Goal: Transaction & Acquisition: Purchase product/service

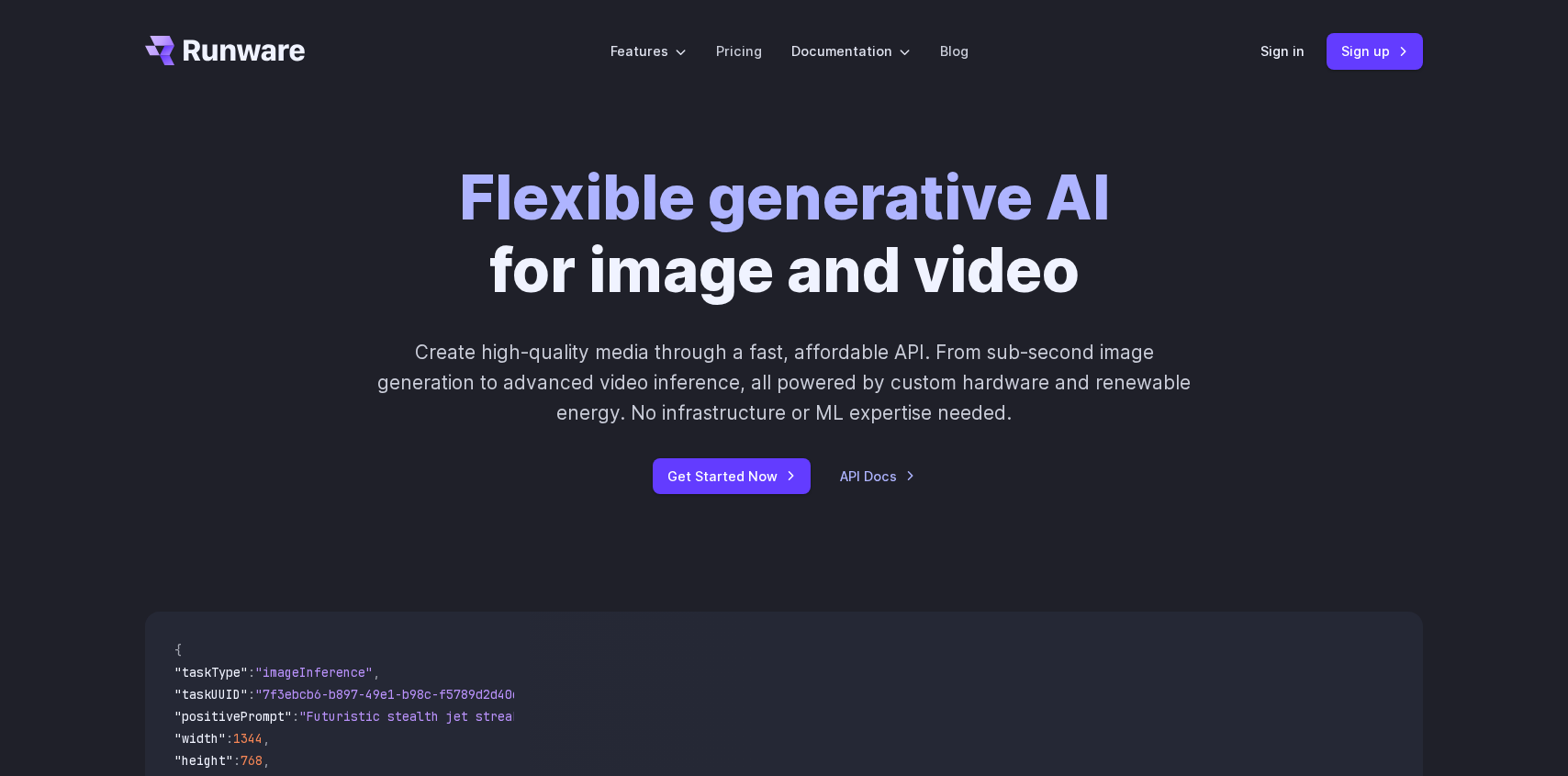
click at [470, 353] on p "Create high-quality media through a fast, affordable API. From sub-second image…" at bounding box center [784, 383] width 818 height 92
click at [318, 383] on div "Flexible generative AI for image and video Create high-quality media through a …" at bounding box center [784, 328] width 1023 height 333
click at [1173, 220] on div "Flexible generative AI for image and video Create high-quality media through a …" at bounding box center [784, 328] width 1023 height 333
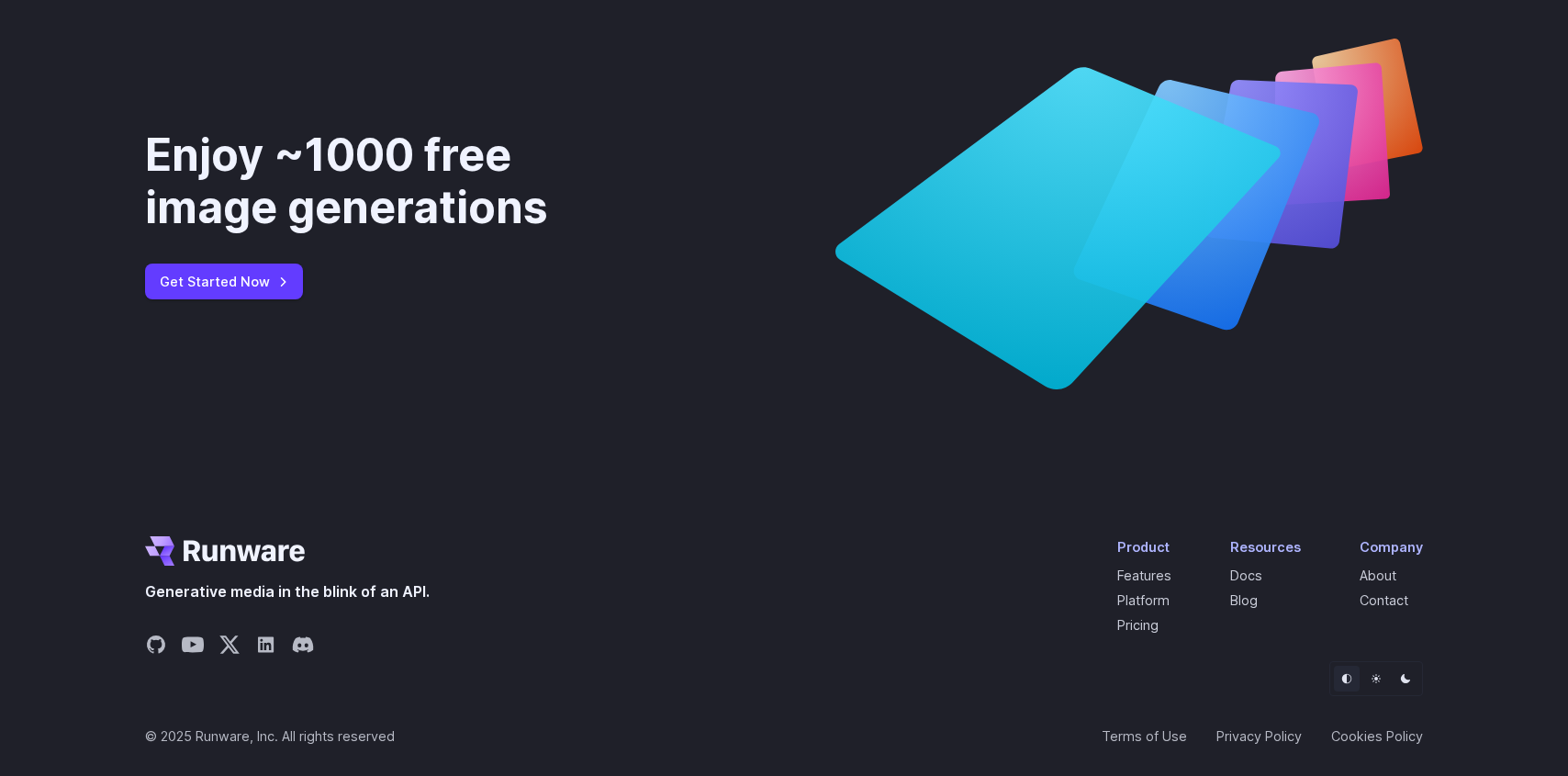
scroll to position [6918, 0]
click at [1142, 620] on link "Pricing" at bounding box center [1138, 625] width 41 height 16
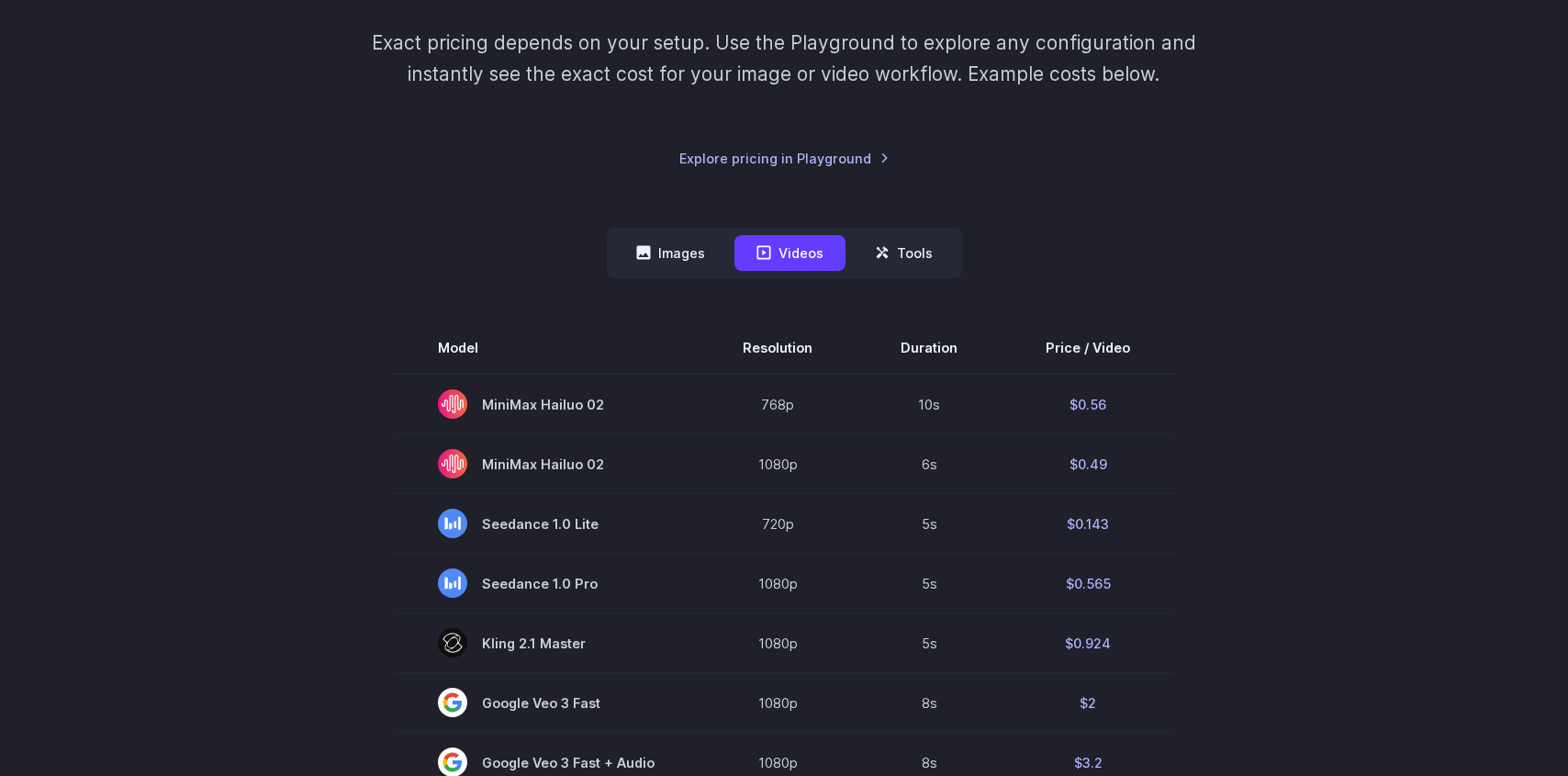
scroll to position [296, 0]
click at [694, 257] on button "Images" at bounding box center [670, 252] width 113 height 36
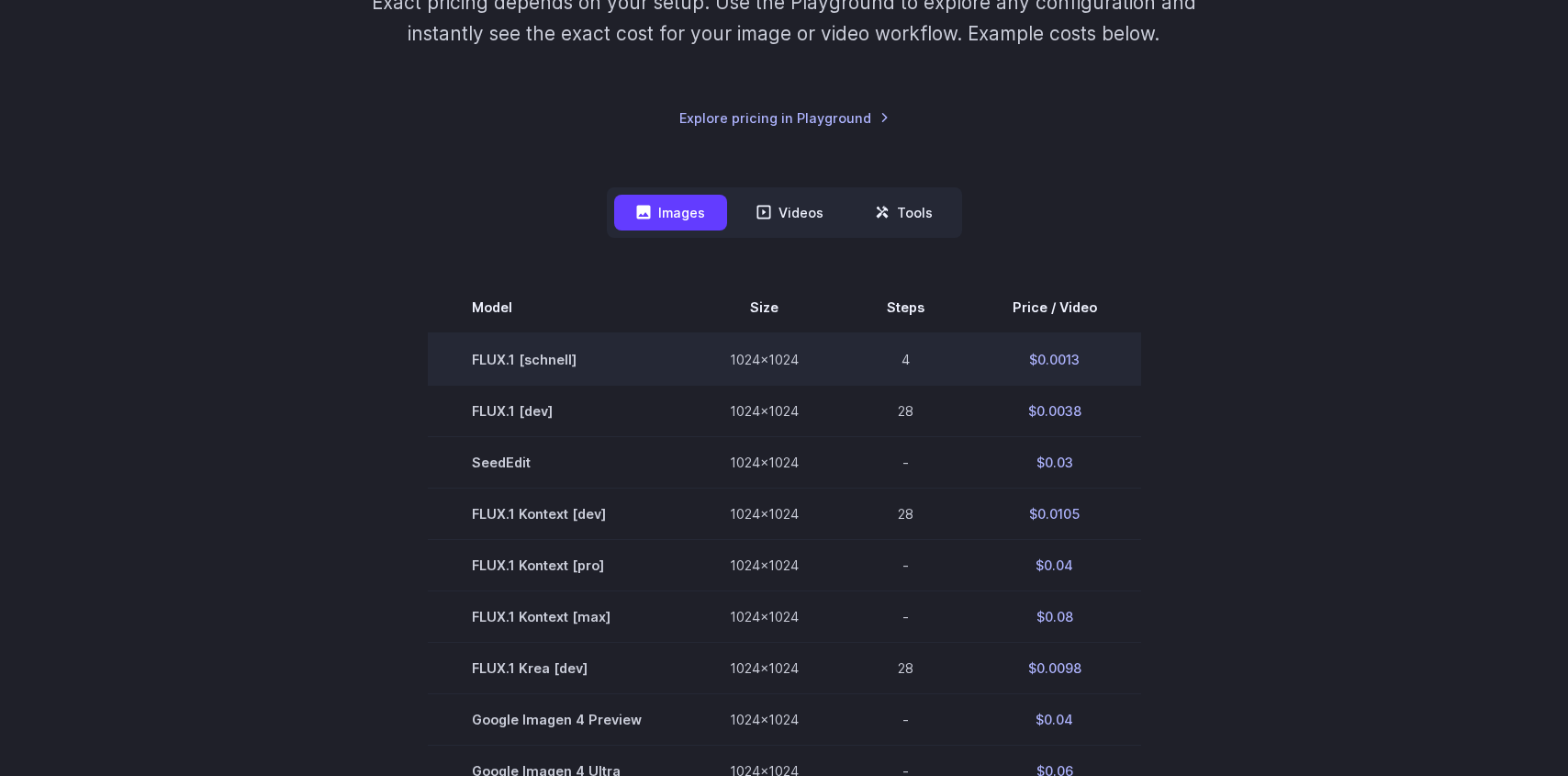
scroll to position [325, 0]
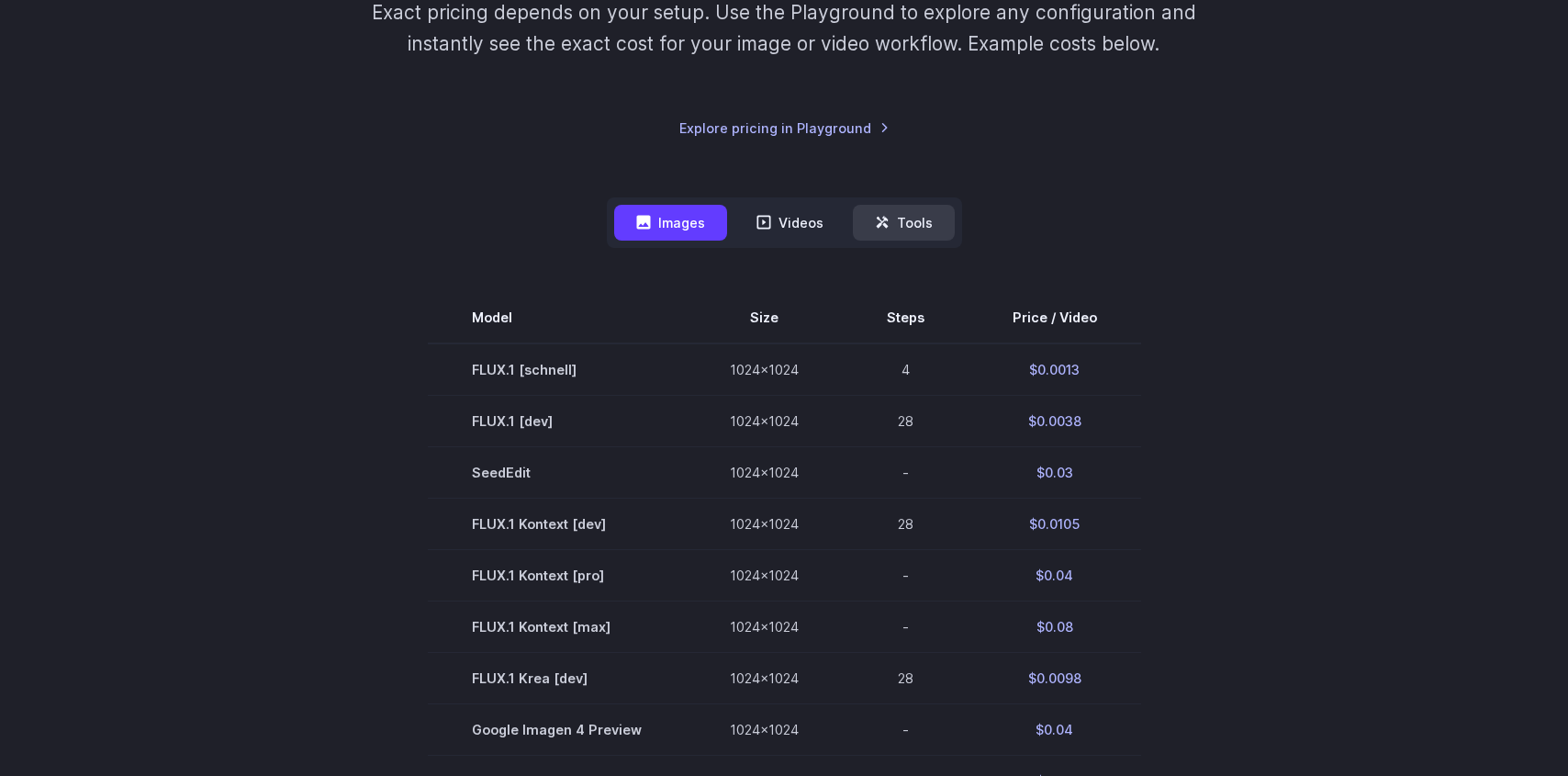
click at [916, 223] on button "Tools" at bounding box center [904, 223] width 102 height 36
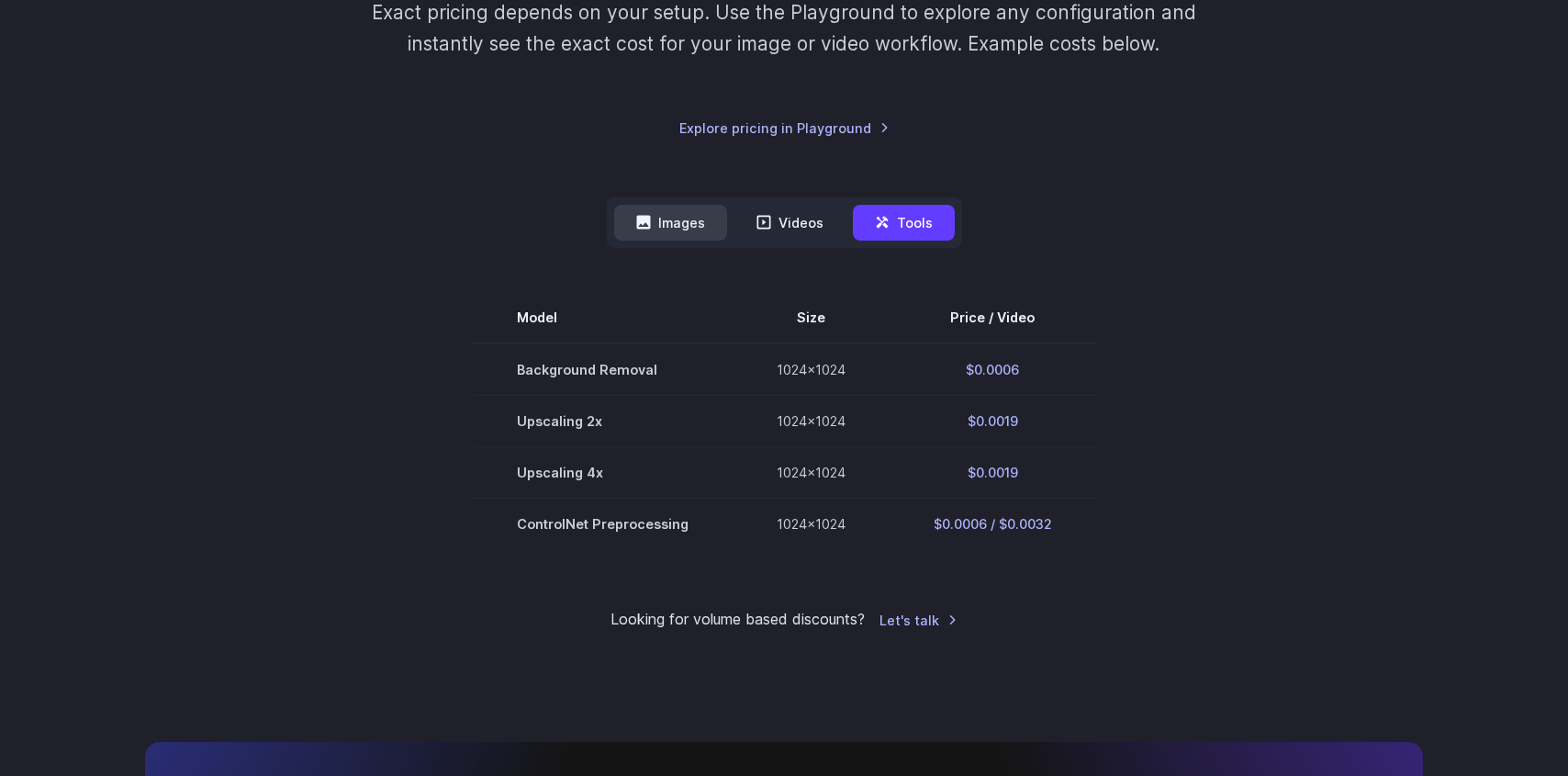
click at [683, 219] on button "Images" at bounding box center [670, 223] width 113 height 36
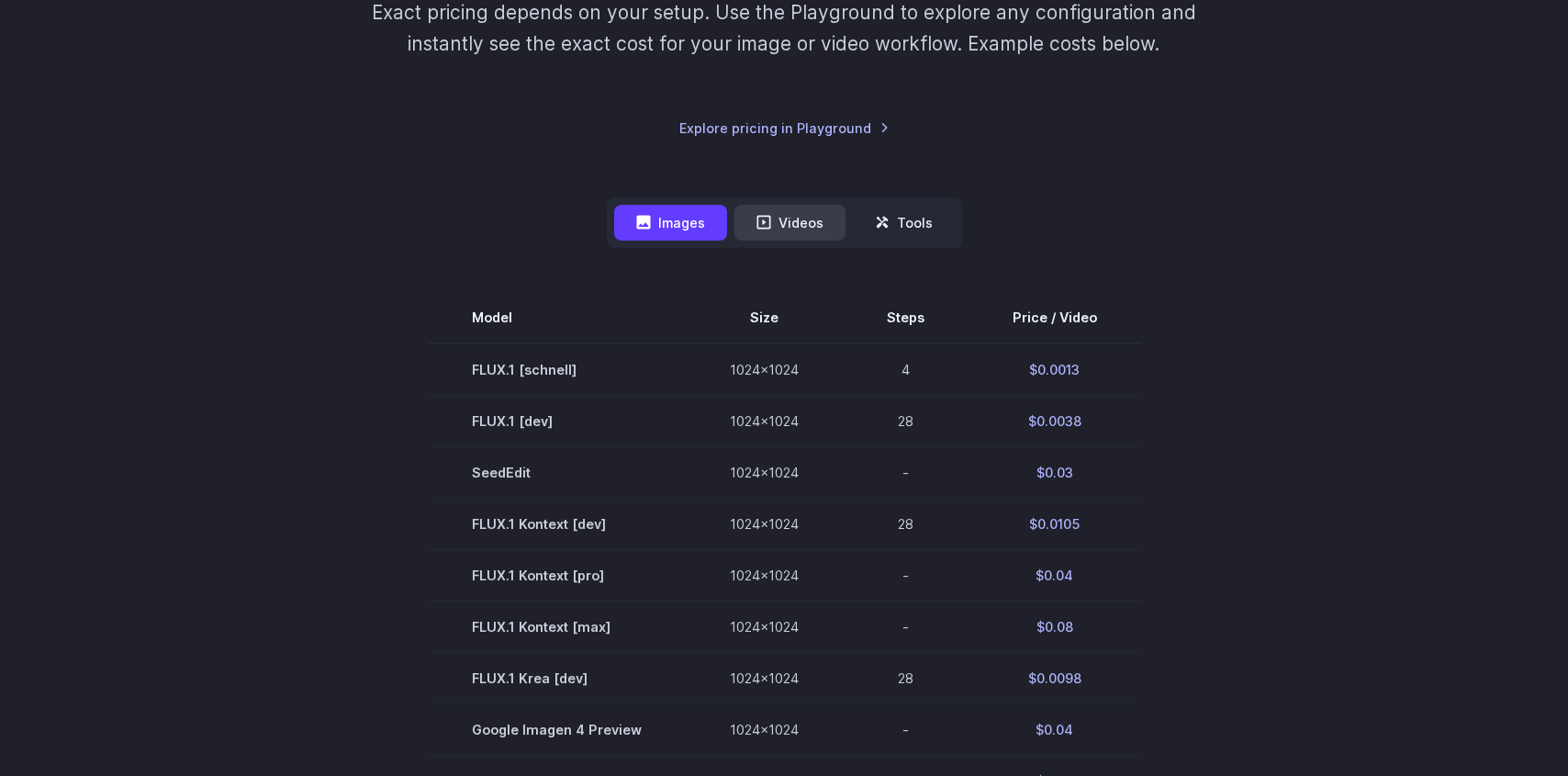
click at [792, 219] on button "Videos" at bounding box center [789, 223] width 111 height 36
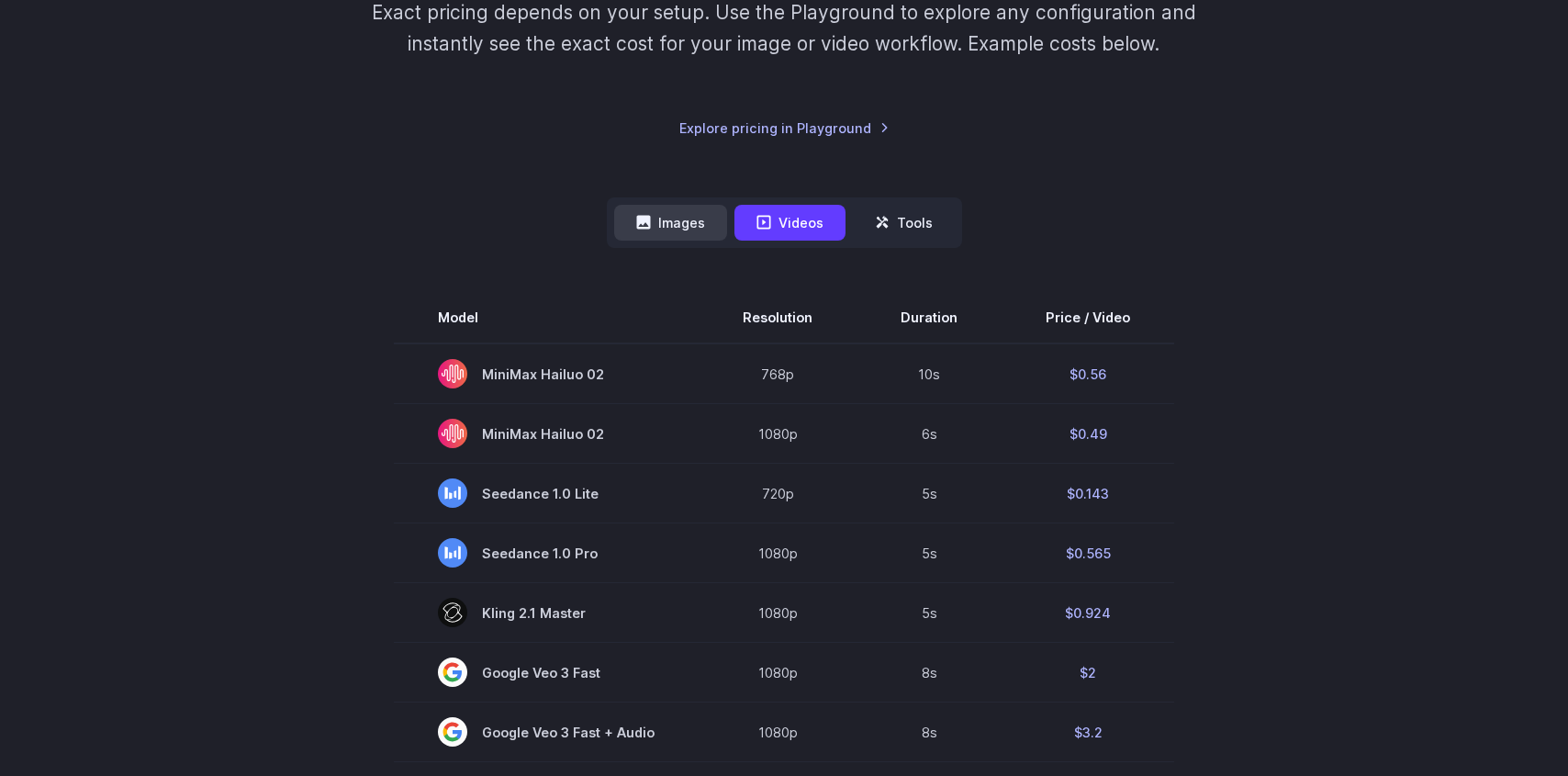
click at [665, 219] on button "Images" at bounding box center [670, 223] width 113 height 36
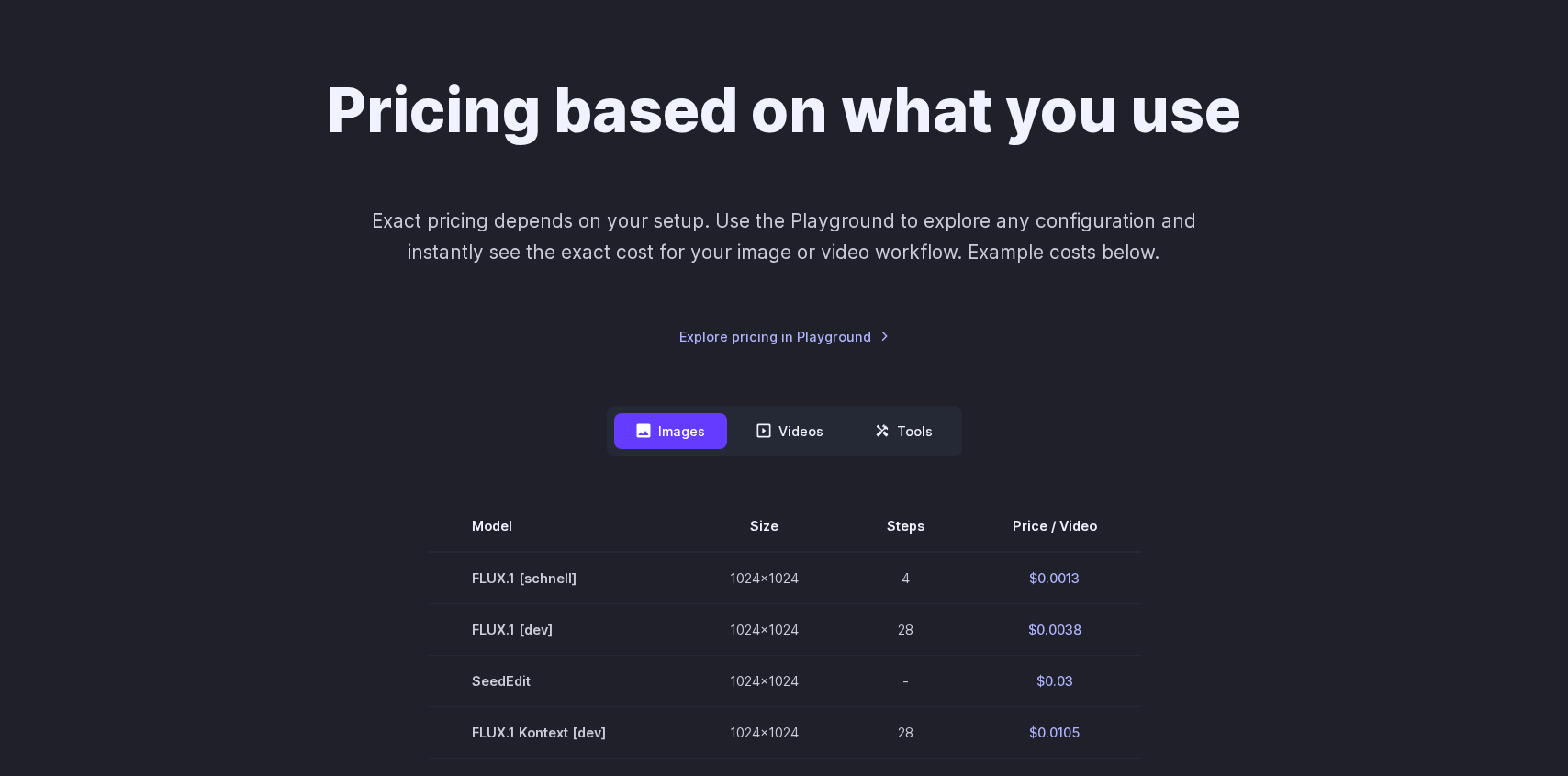
scroll to position [120, 0]
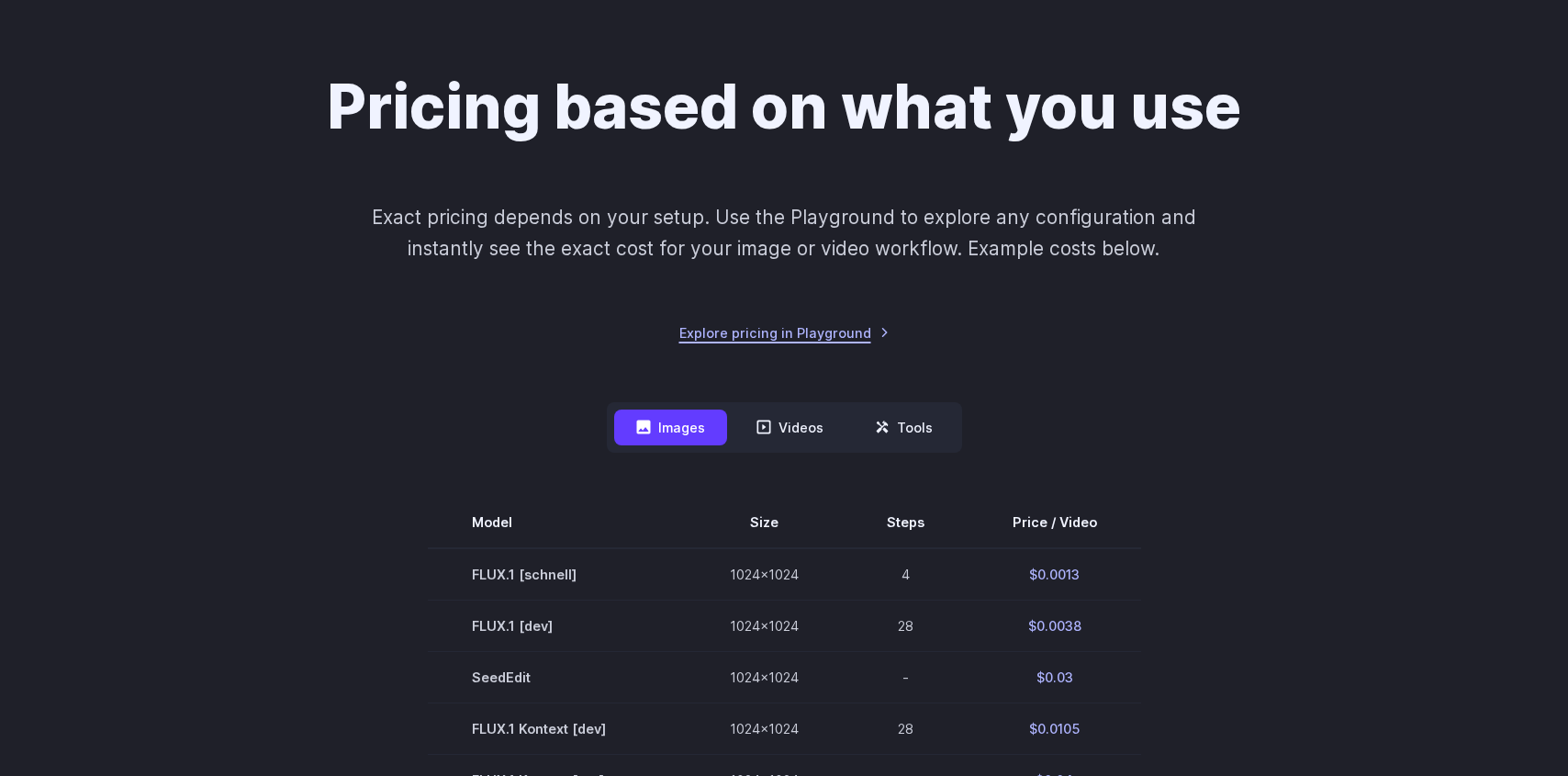
click at [767, 339] on link "Explore pricing in Playground" at bounding box center [784, 333] width 211 height 21
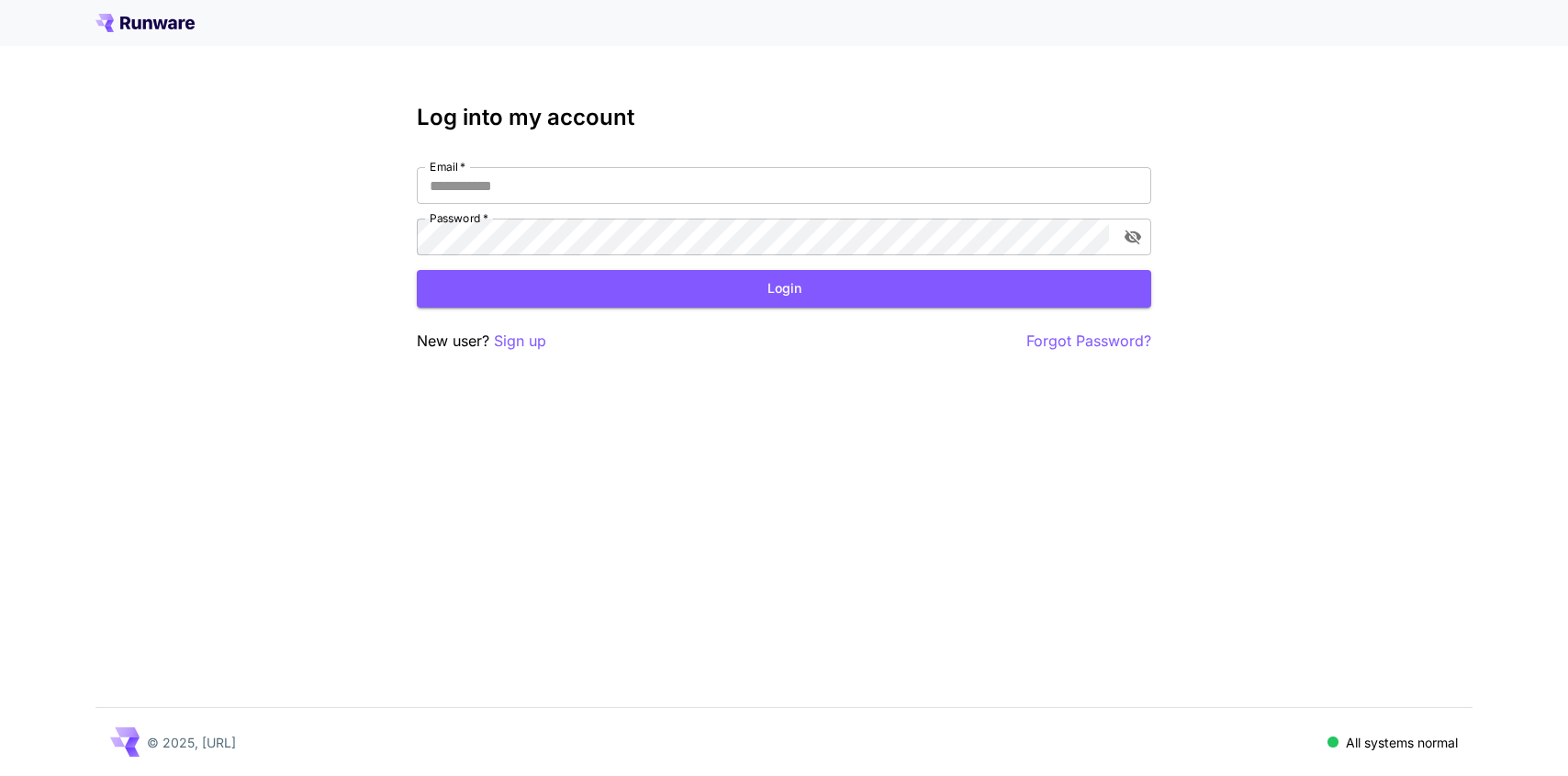
click at [698, 479] on div "Log into my account Email   * Email   * Password   * Password   * Login New use…" at bounding box center [784, 388] width 1568 height 776
